Goal: Check status: Check status

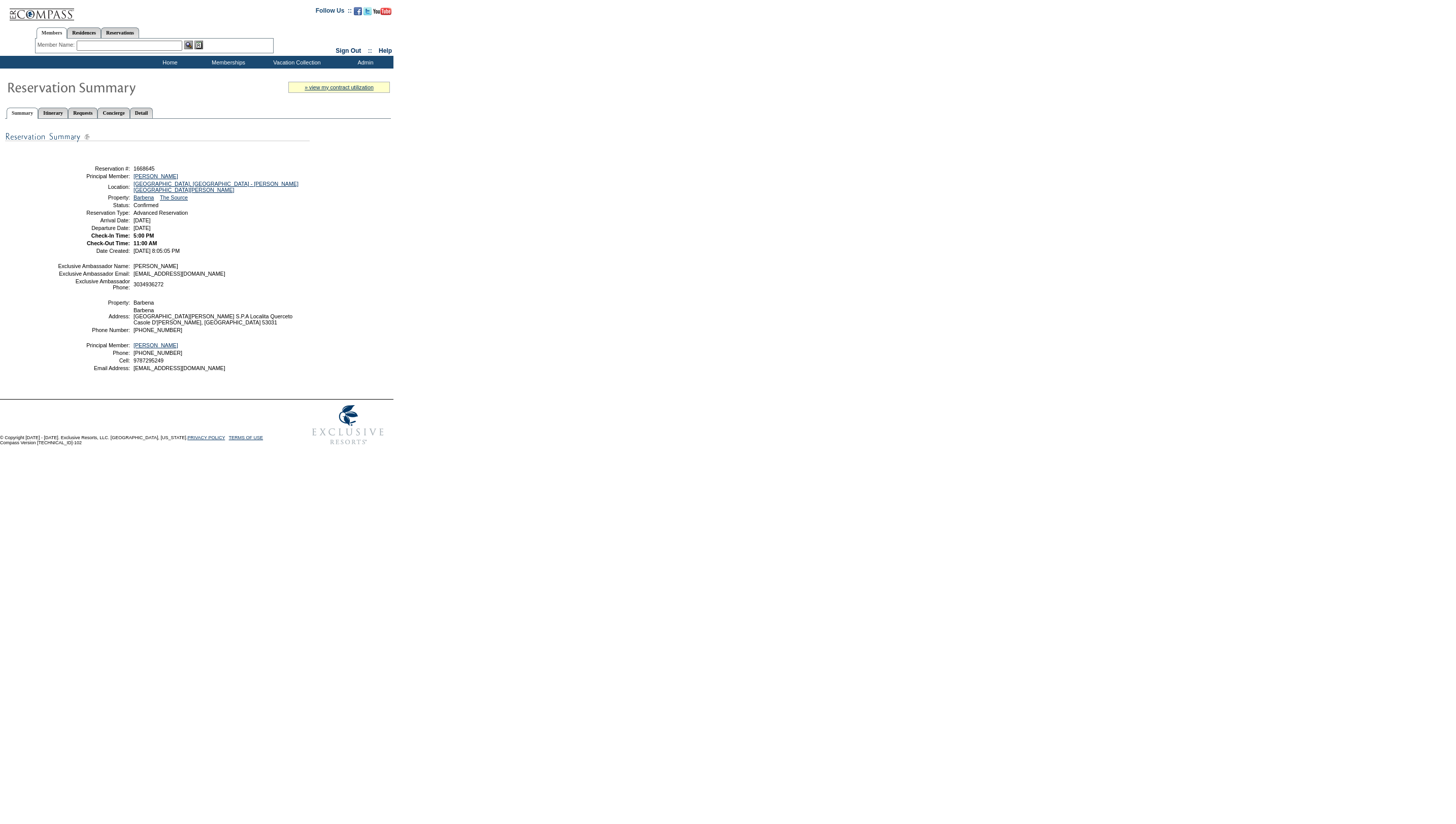
drag, startPoint x: 164, startPoint y: 108, endPoint x: 173, endPoint y: 117, distance: 12.7
click at [154, 109] on link "Detail" at bounding box center [142, 113] width 23 height 11
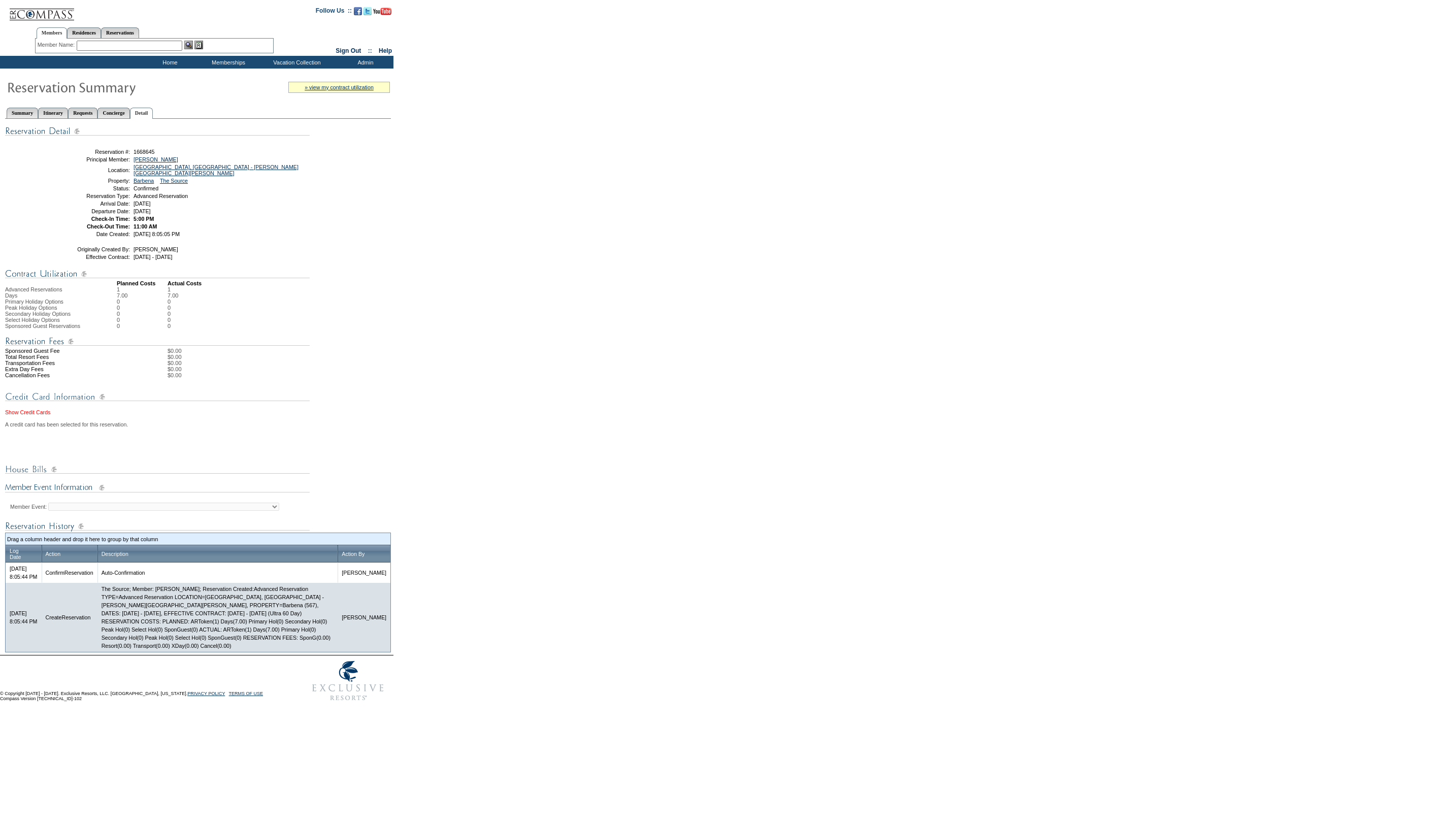
click at [34, 413] on link "Show Credit Cards" at bounding box center [27, 412] width 45 height 6
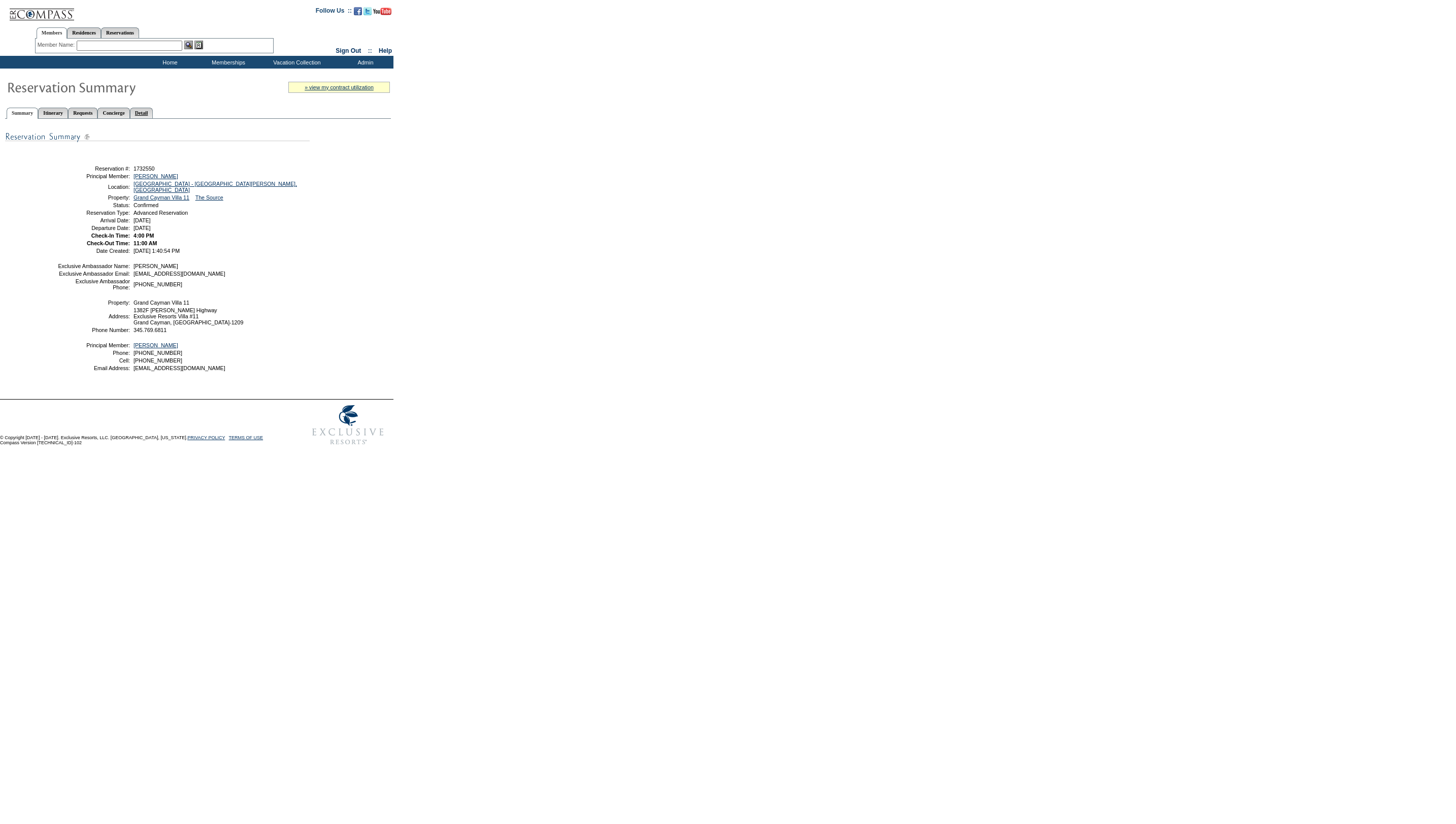
click at [154, 108] on link "Detail" at bounding box center [142, 113] width 23 height 11
